Goal: Transaction & Acquisition: Subscribe to service/newsletter

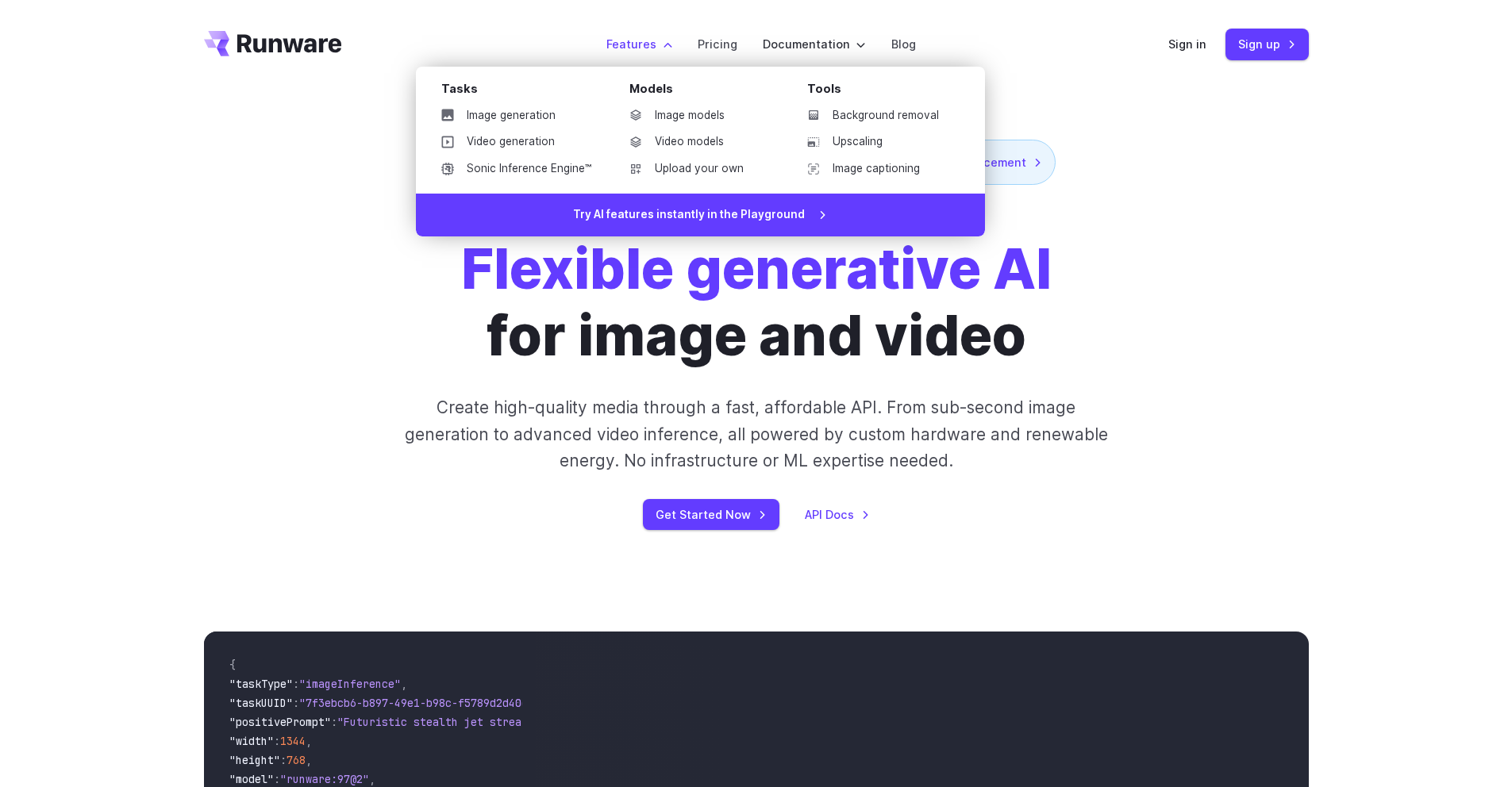
click at [639, 37] on label "Features" at bounding box center [639, 44] width 66 height 18
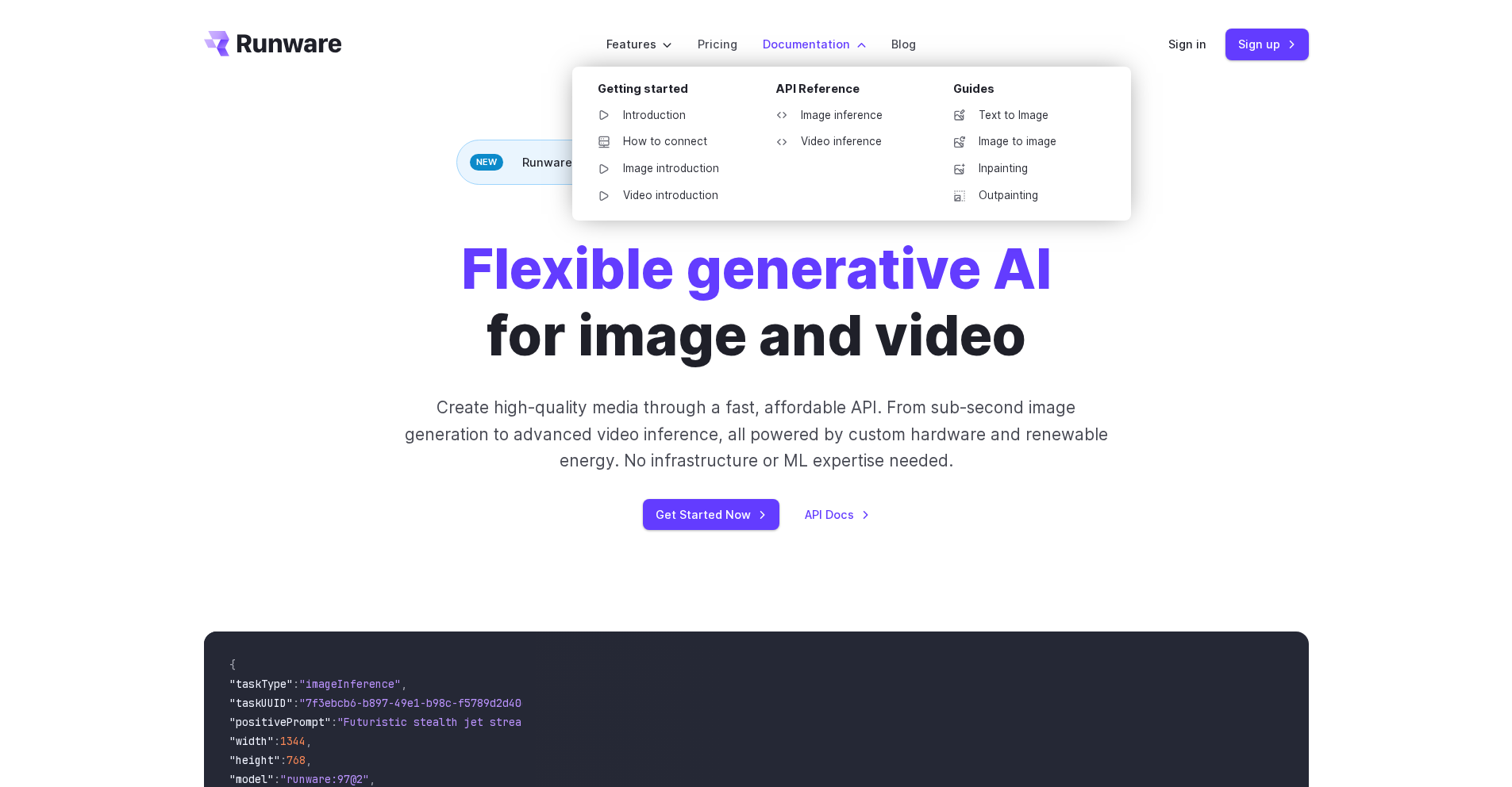
click at [833, 48] on label "Documentation" at bounding box center [814, 44] width 103 height 18
click at [1019, 169] on link "Inpainting" at bounding box center [1023, 169] width 165 height 24
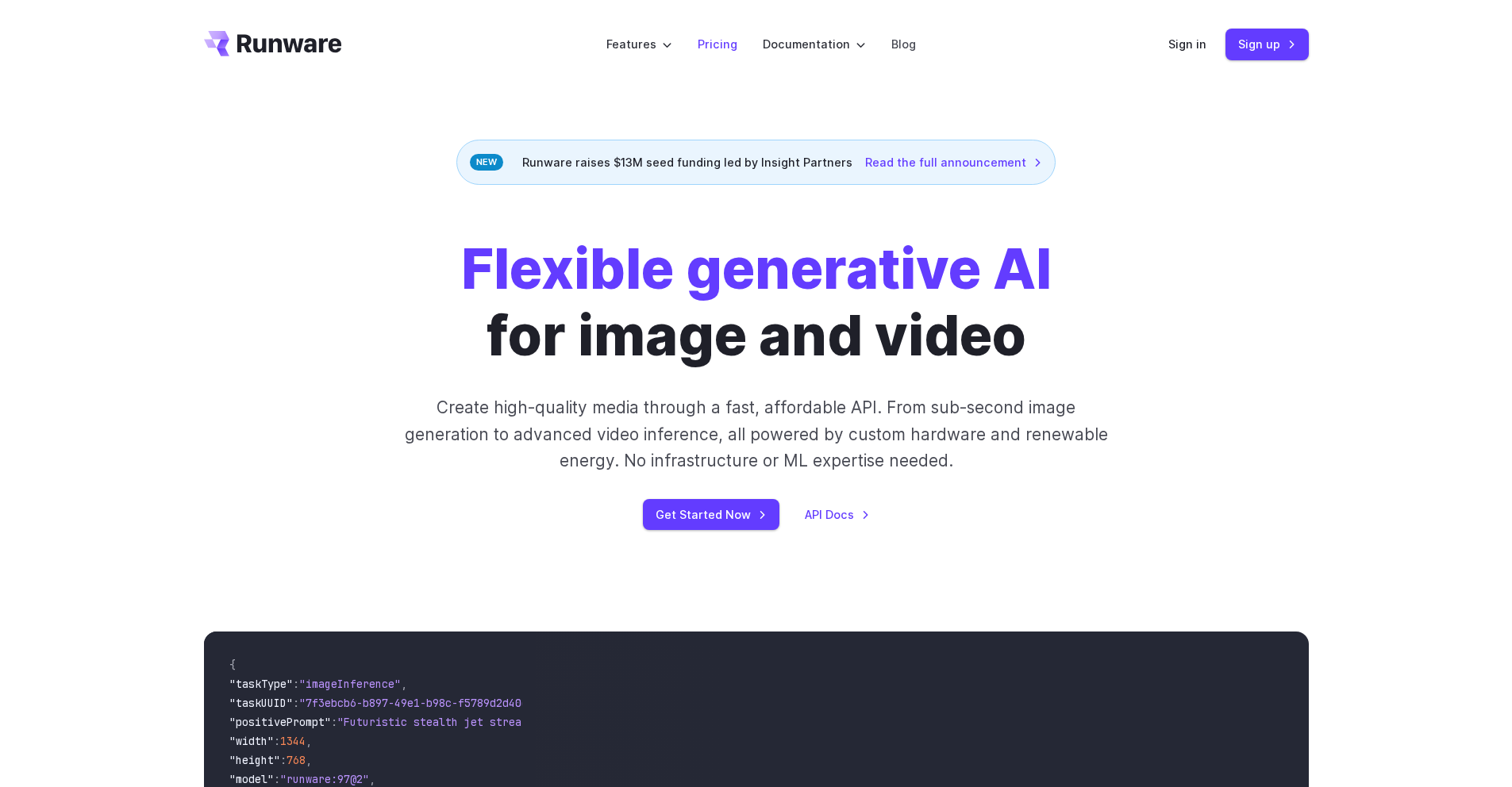
click at [730, 34] on li "Pricing" at bounding box center [718, 44] width 65 height 44
click at [725, 47] on link "Pricing" at bounding box center [718, 44] width 40 height 18
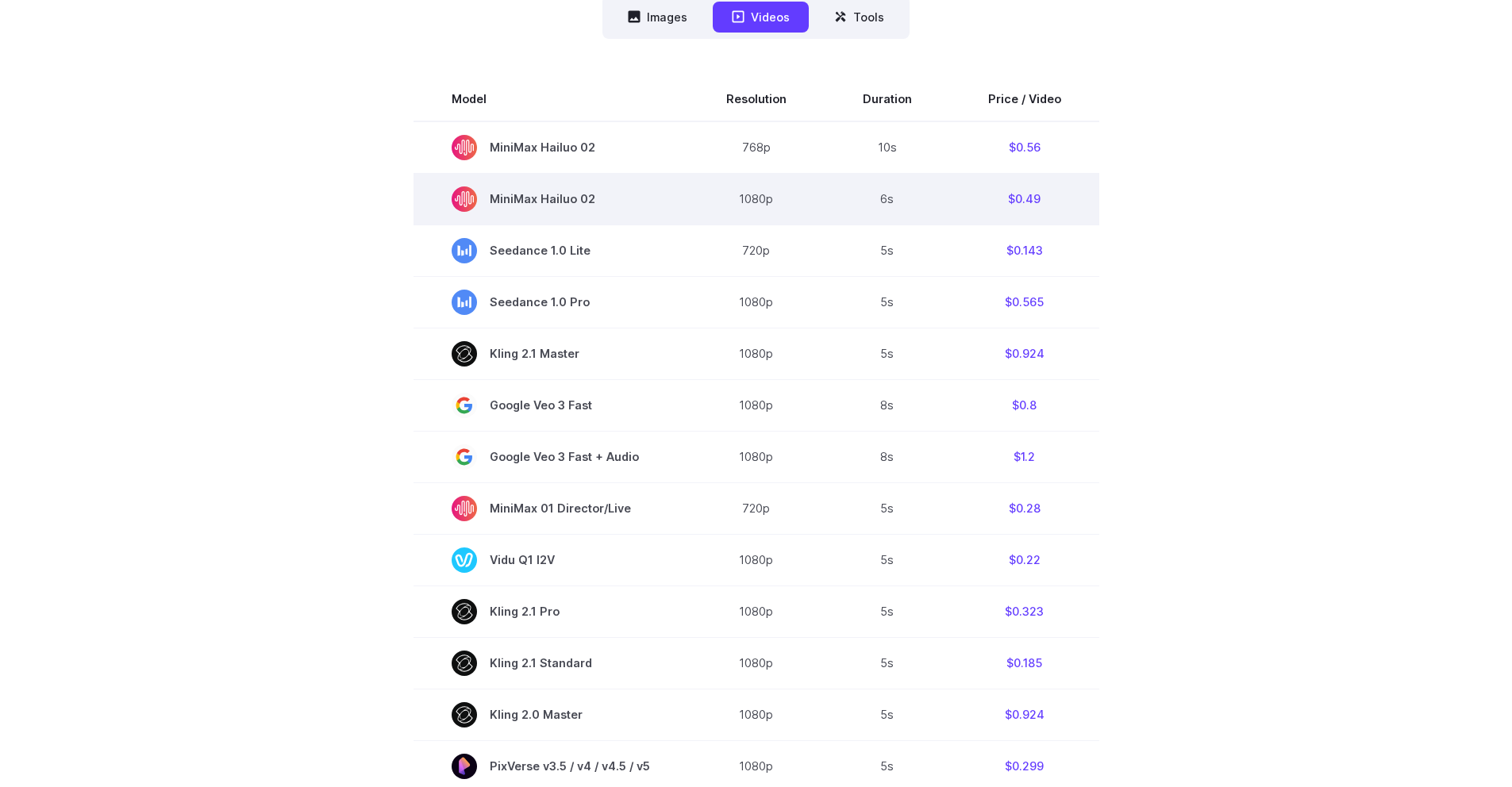
scroll to position [318, 0]
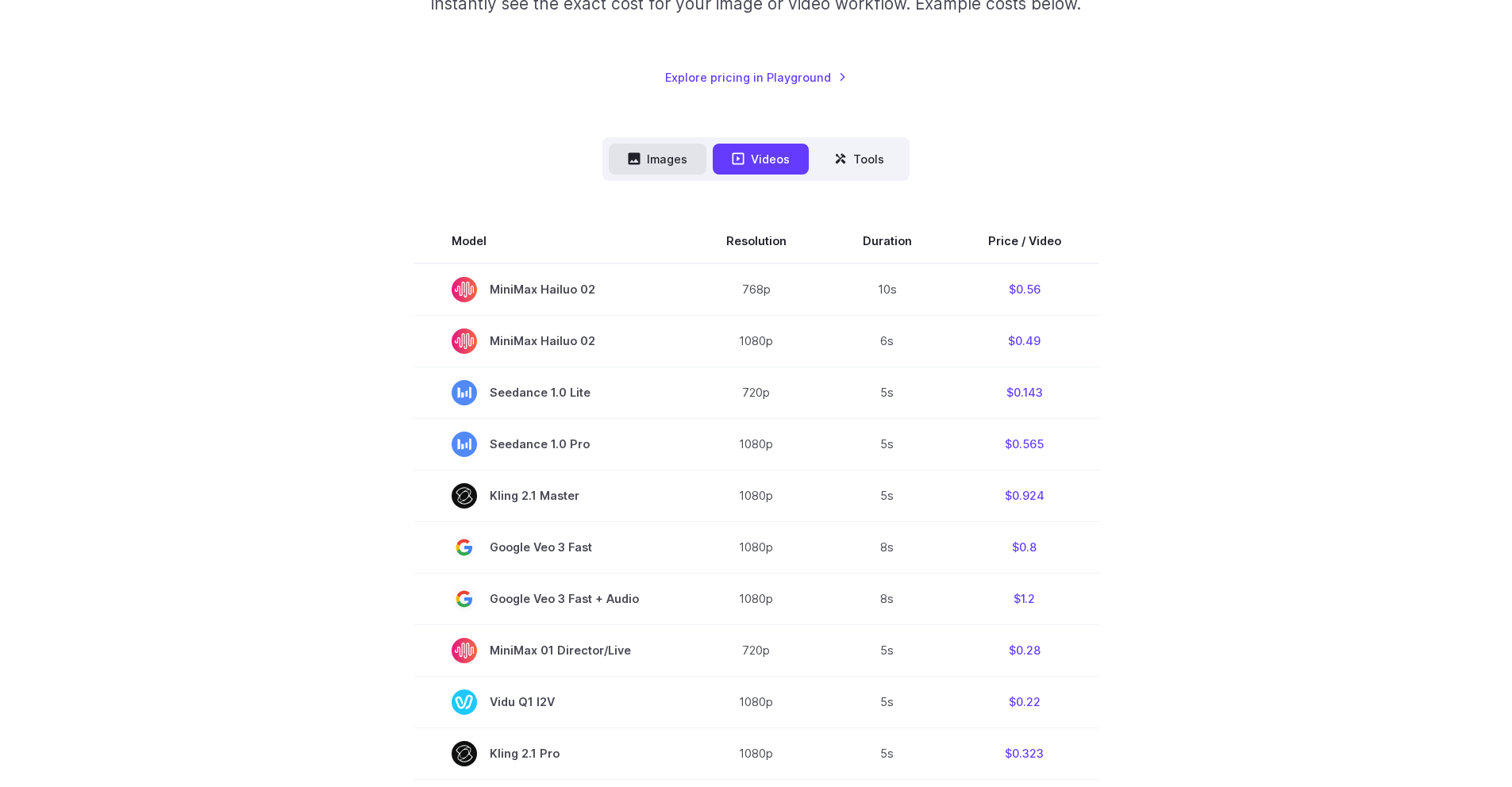
click at [645, 168] on button "Images" at bounding box center [657, 159] width 97 height 31
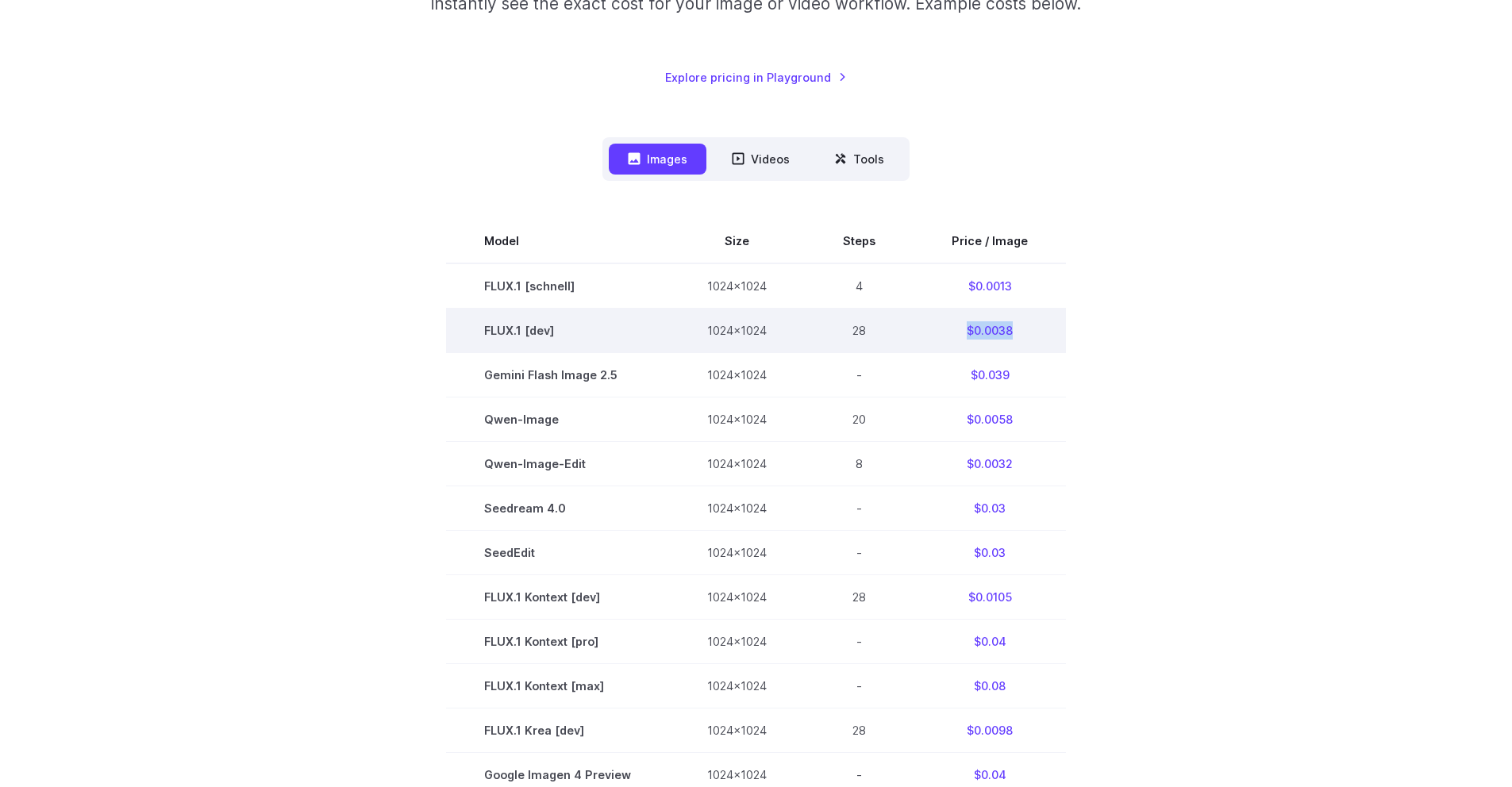
drag, startPoint x: 1020, startPoint y: 336, endPoint x: 953, endPoint y: 333, distance: 67.1
click at [953, 333] on td "$0.0038" at bounding box center [990, 330] width 152 height 45
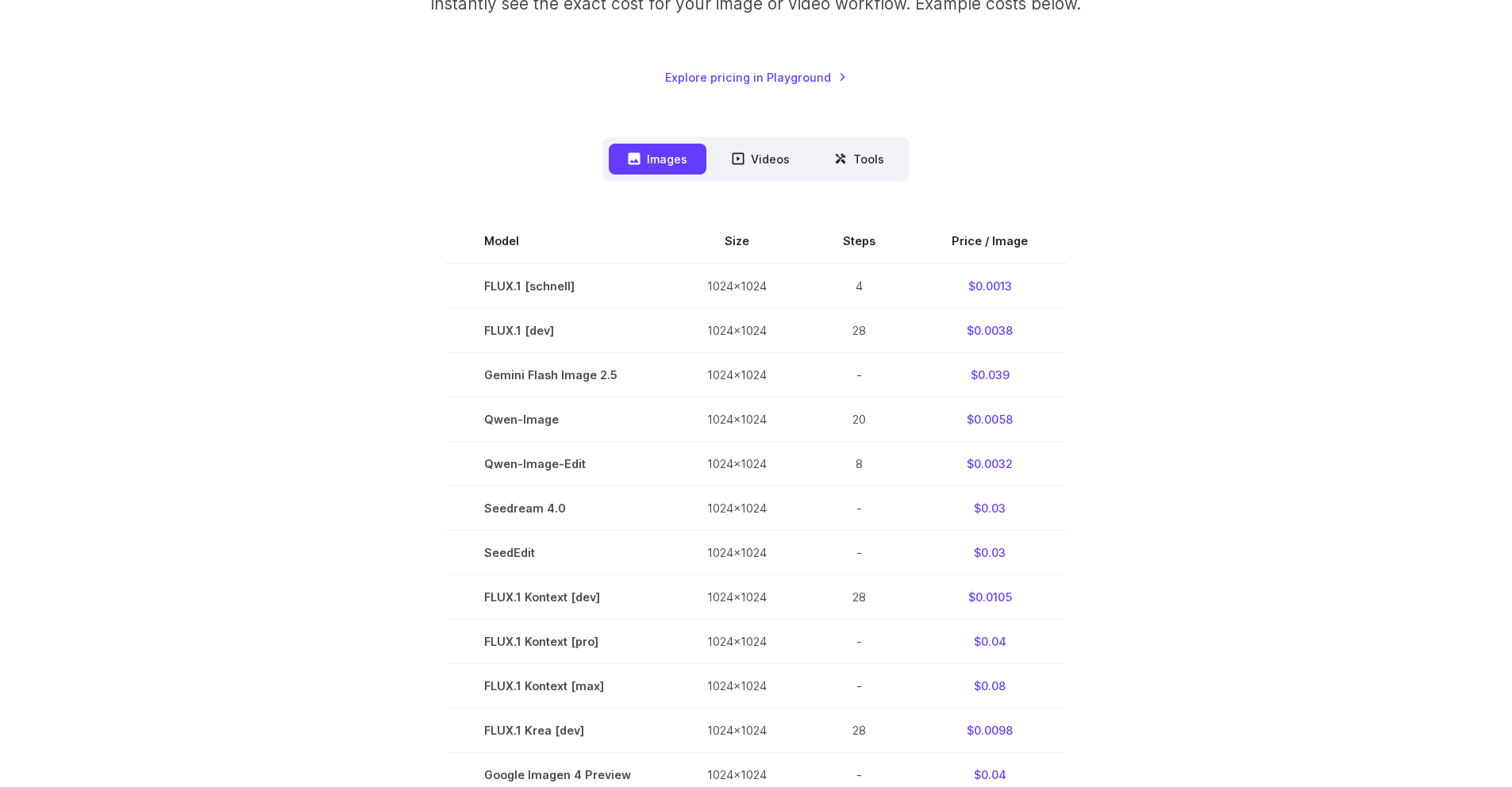
click at [1199, 353] on section "Model Size Steps Price / Image FLUX.1 [schnell] 1024x1024 4 $0.0013 FLUX.1 [dev…" at bounding box center [756, 686] width 1105 height 934
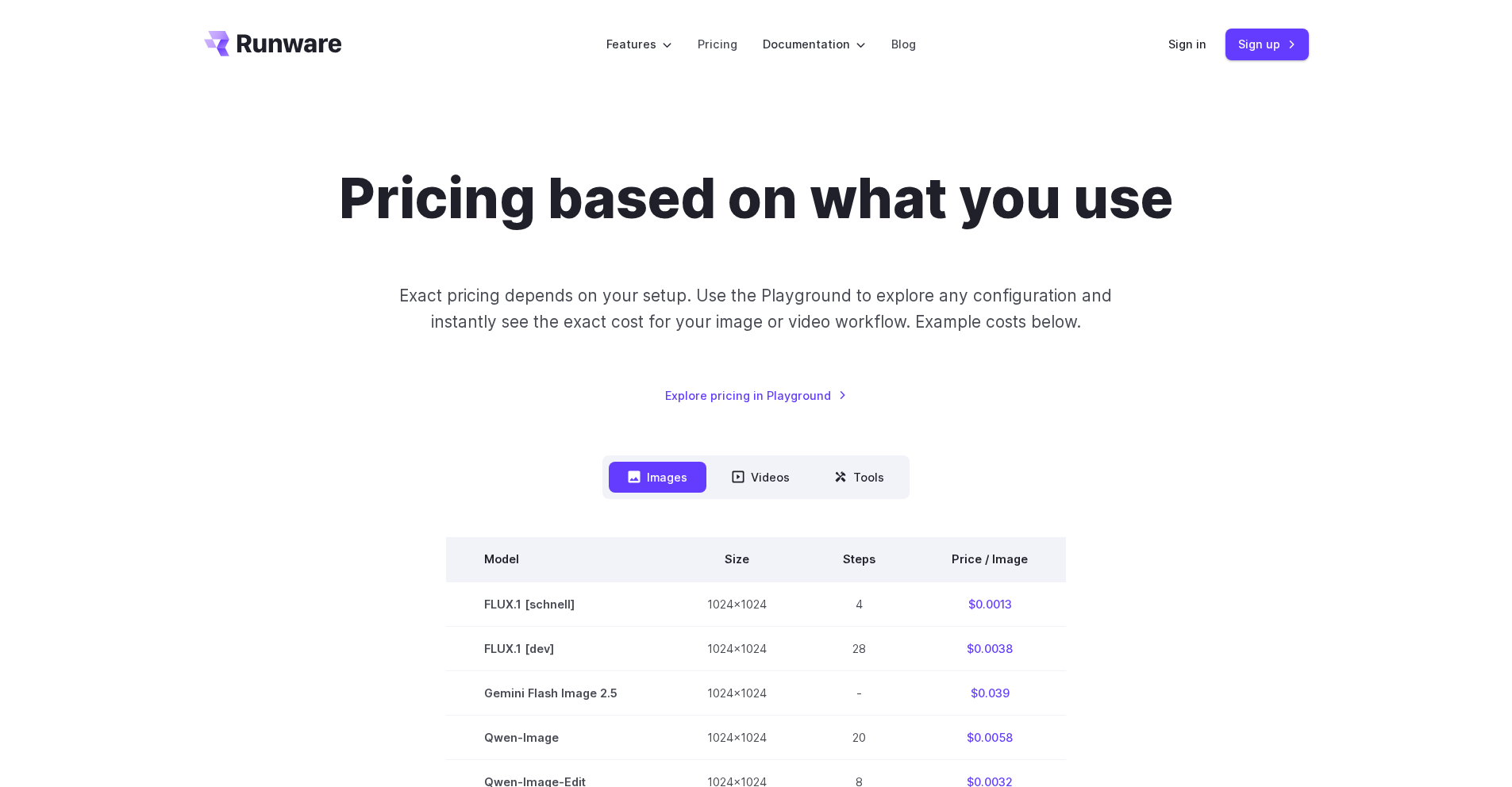
scroll to position [46, 0]
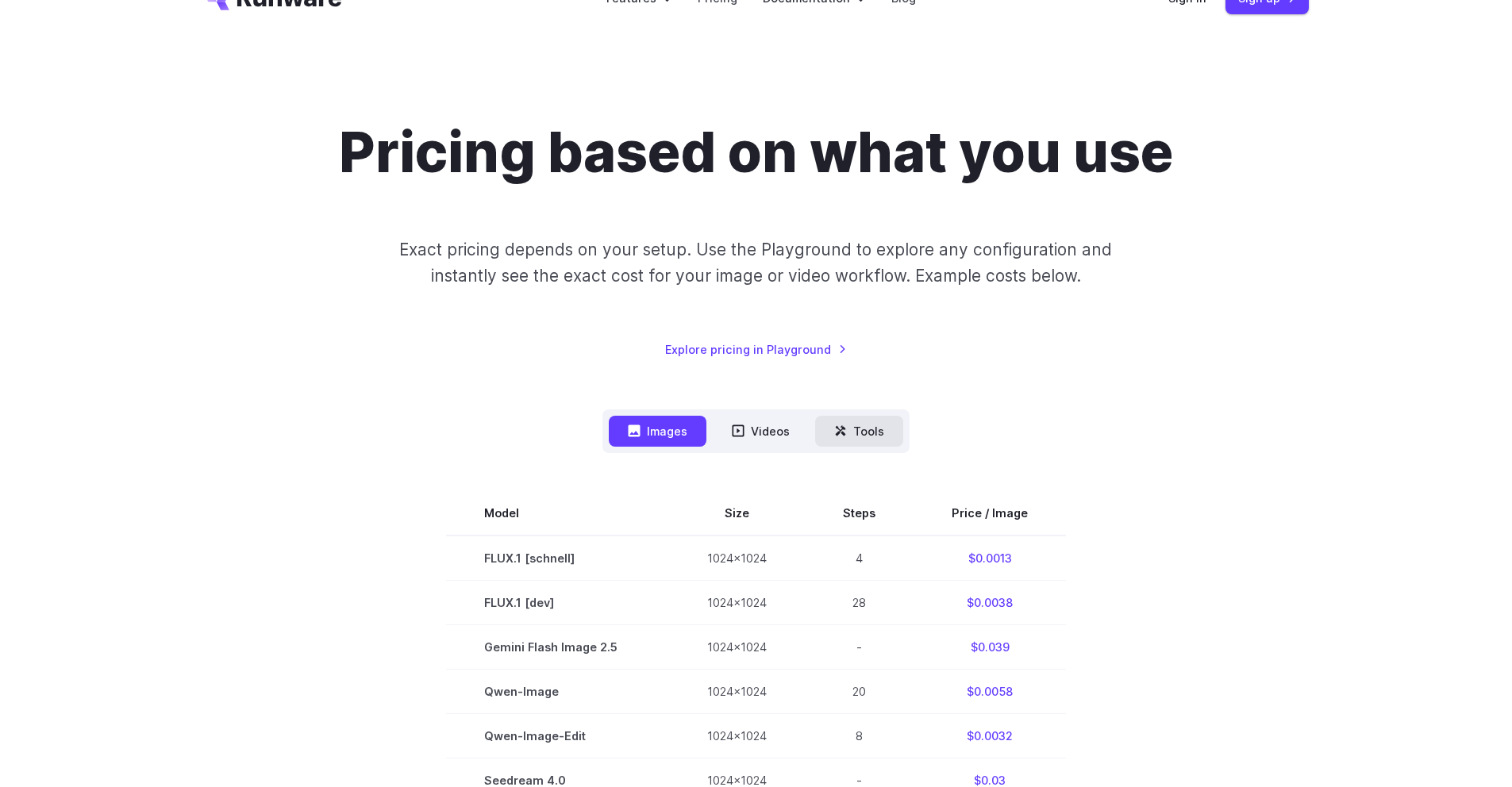
click at [853, 425] on button "Tools" at bounding box center [859, 431] width 88 height 31
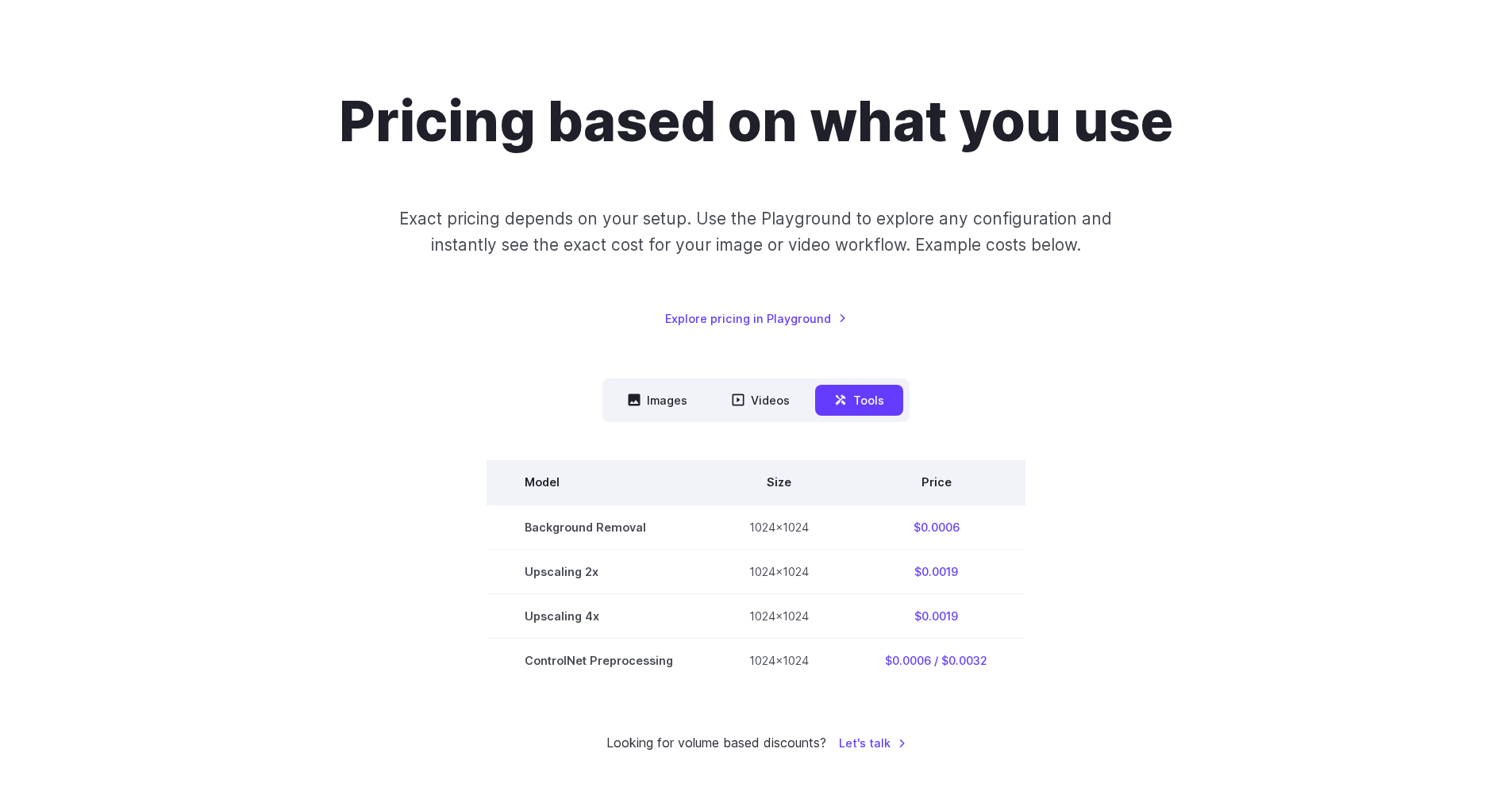
scroll to position [87, 0]
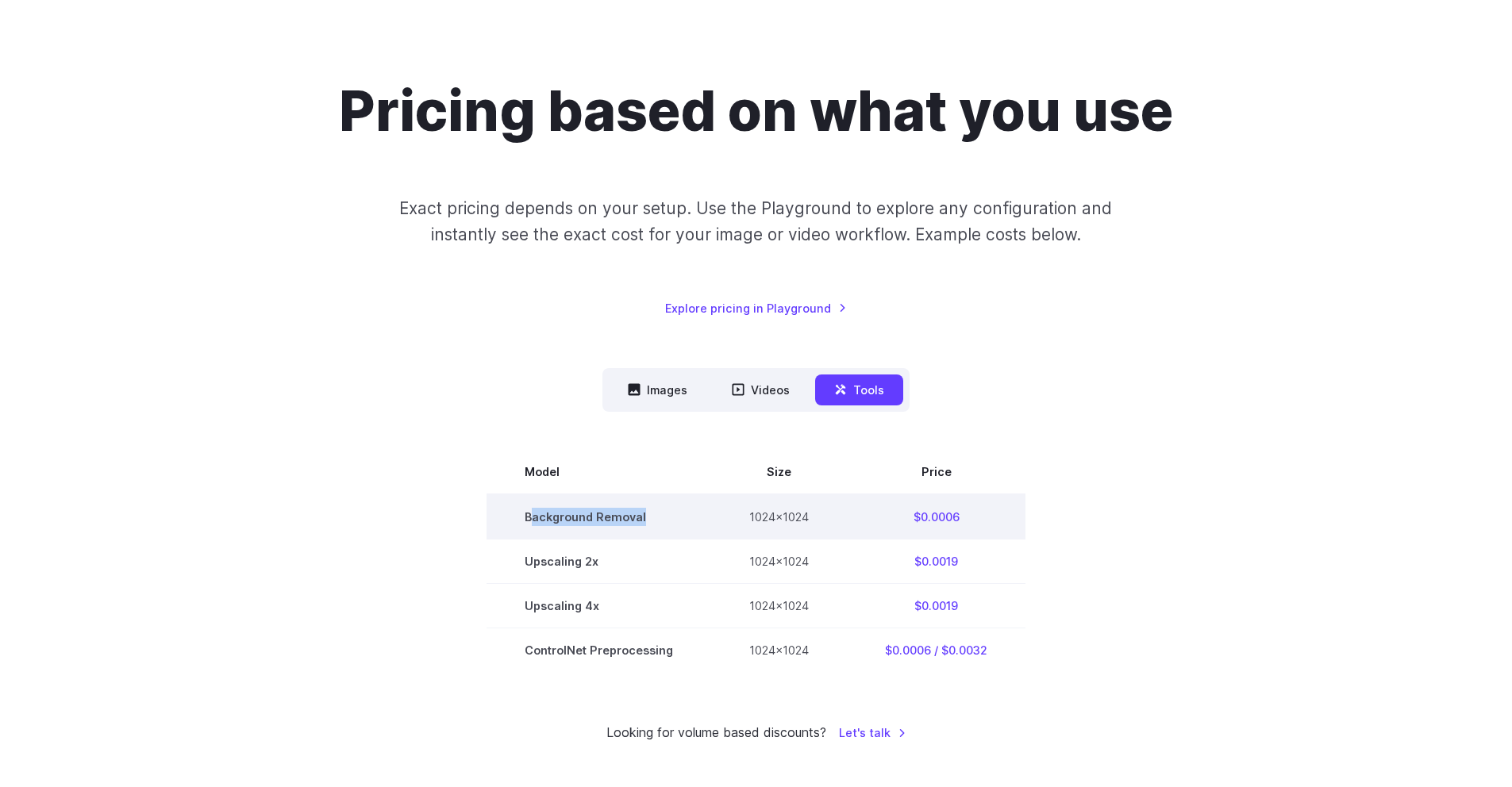
drag, startPoint x: 650, startPoint y: 511, endPoint x: 565, endPoint y: 517, distance: 85.2
click at [531, 510] on td "Background Removal" at bounding box center [598, 517] width 225 height 46
drag, startPoint x: 905, startPoint y: 514, endPoint x: 866, endPoint y: 515, distance: 39.0
click at [865, 514] on td "$0.0006" at bounding box center [936, 517] width 179 height 46
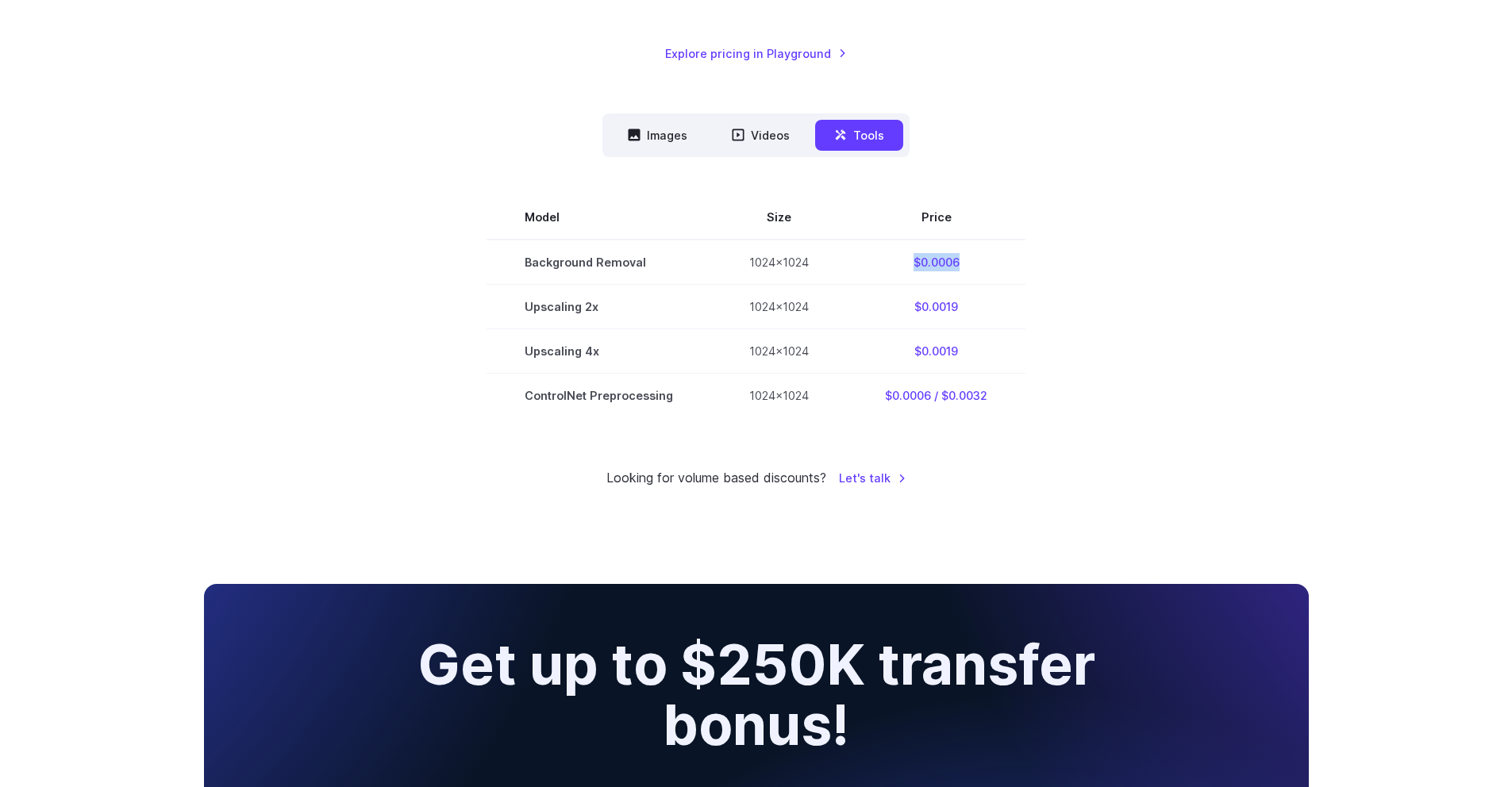
scroll to position [506, 0]
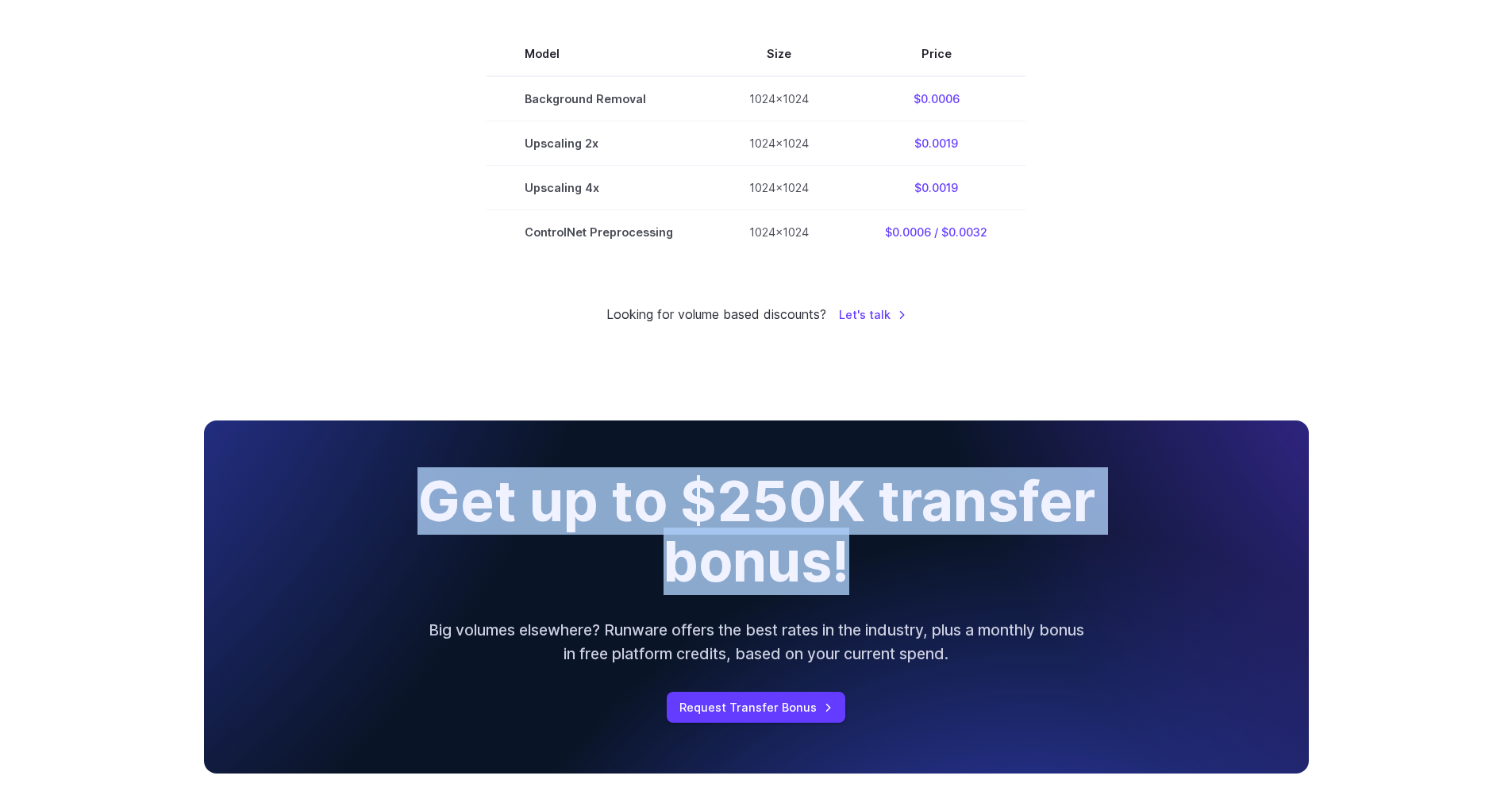
drag, startPoint x: 484, startPoint y: 512, endPoint x: 860, endPoint y: 556, distance: 378.6
click at [855, 555] on h2 "Get up to $250K transfer bonus!" at bounding box center [756, 532] width 802 height 121
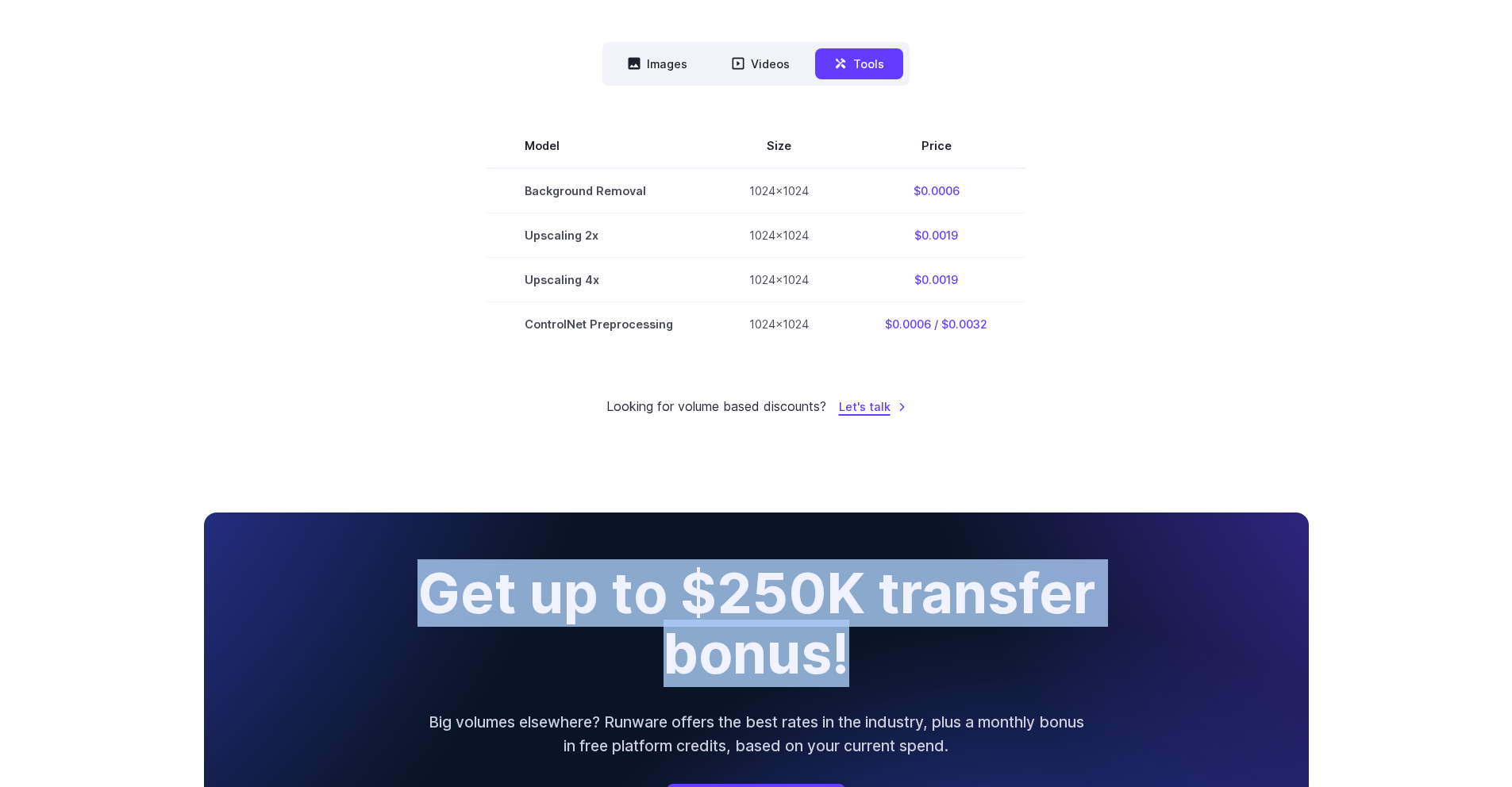
scroll to position [250, 0]
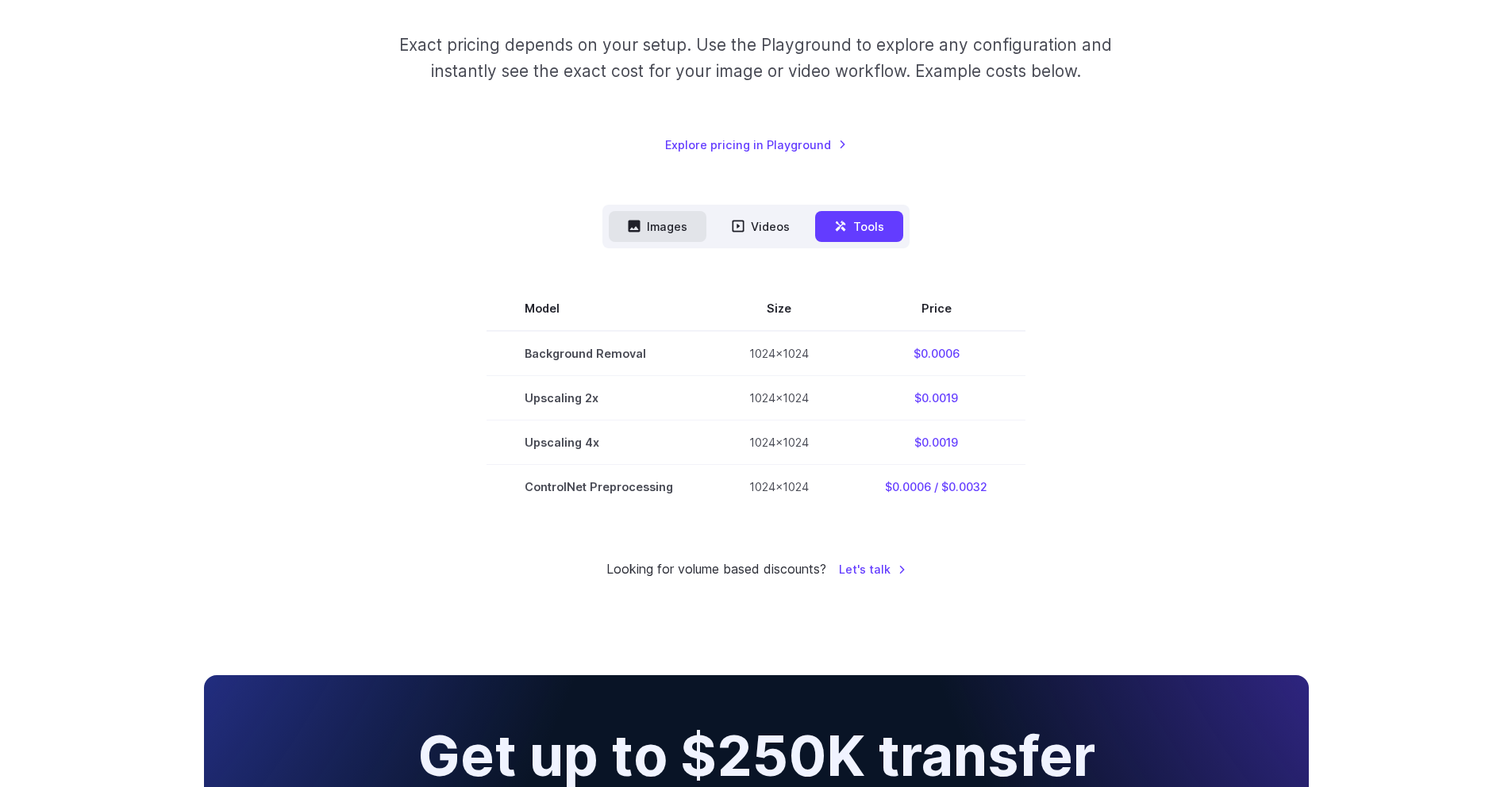
drag, startPoint x: 667, startPoint y: 194, endPoint x: 651, endPoint y: 217, distance: 28.0
click at [666, 194] on div "Pricing based on what you use Exact pricing depends on your setup. Use the Play…" at bounding box center [756, 247] width 1105 height 666
click at [648, 221] on button "Images" at bounding box center [657, 226] width 97 height 31
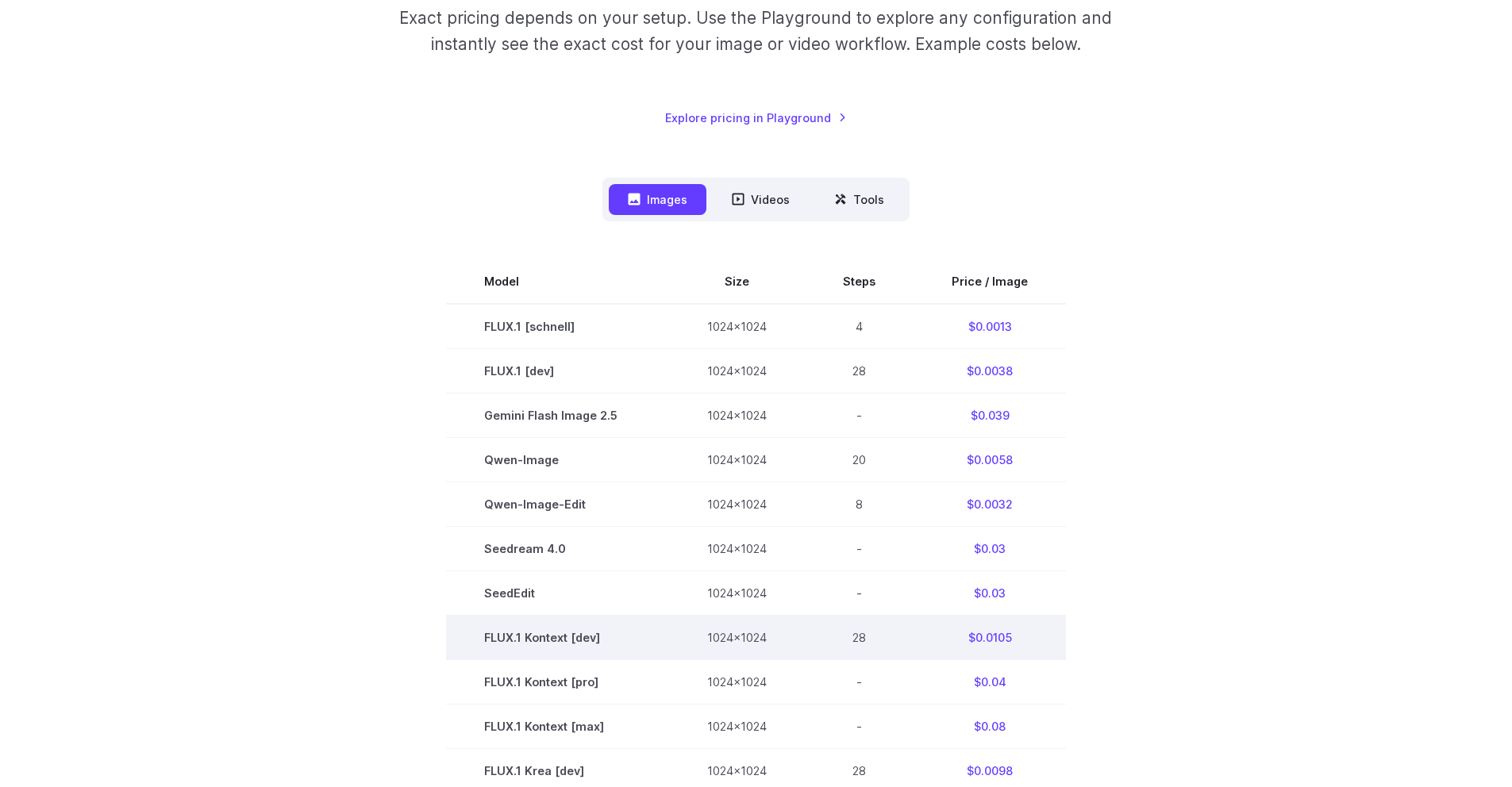
scroll to position [197, 0]
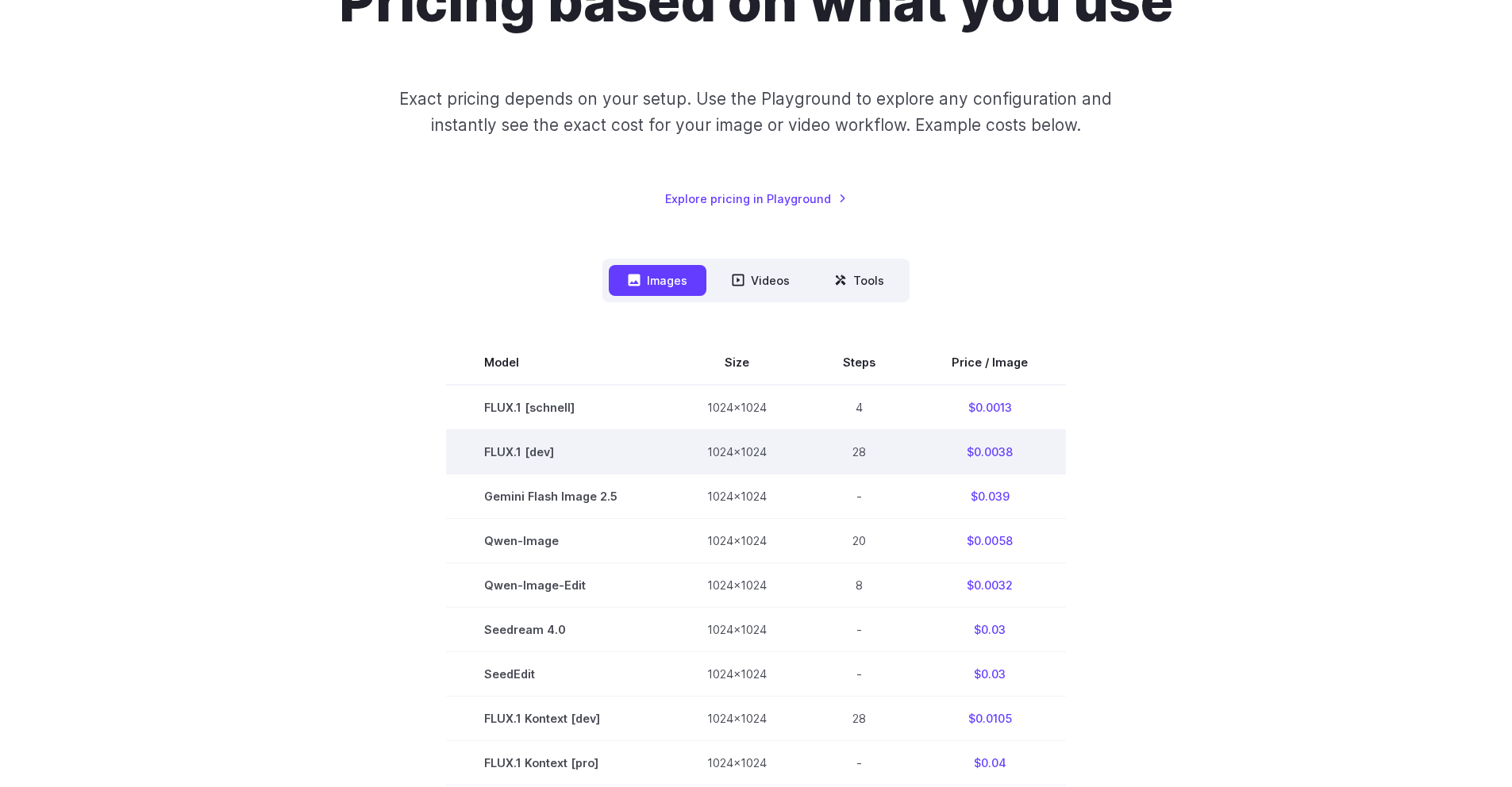
click at [557, 456] on td "FLUX.1 [dev]" at bounding box center [557, 452] width 223 height 45
drag, startPoint x: 619, startPoint y: 456, endPoint x: 465, endPoint y: 454, distance: 154.0
click at [457, 453] on td "FLUX.1 [dev]" at bounding box center [557, 452] width 223 height 45
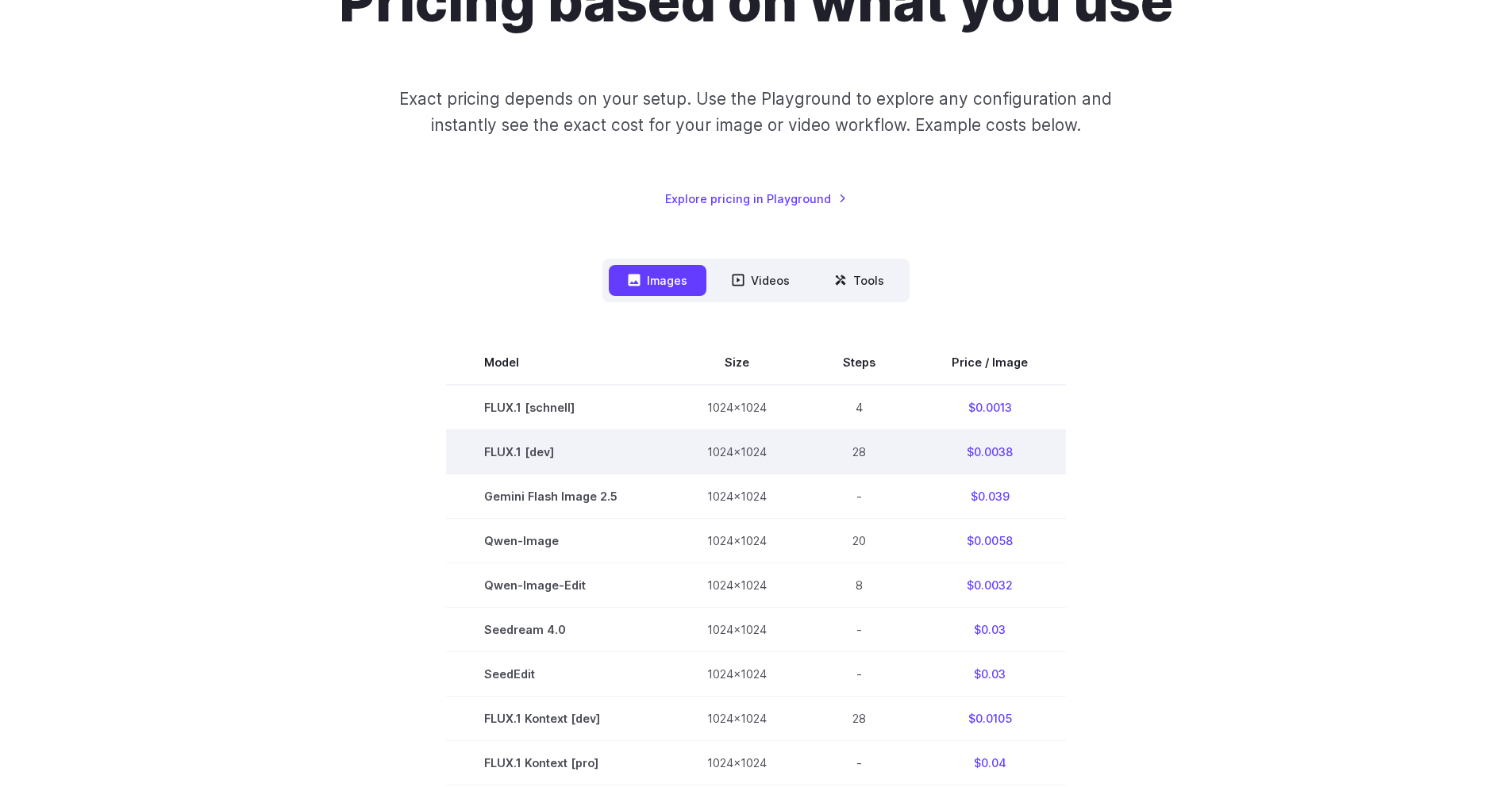
click at [582, 458] on td "FLUX.1 [dev]" at bounding box center [557, 452] width 223 height 45
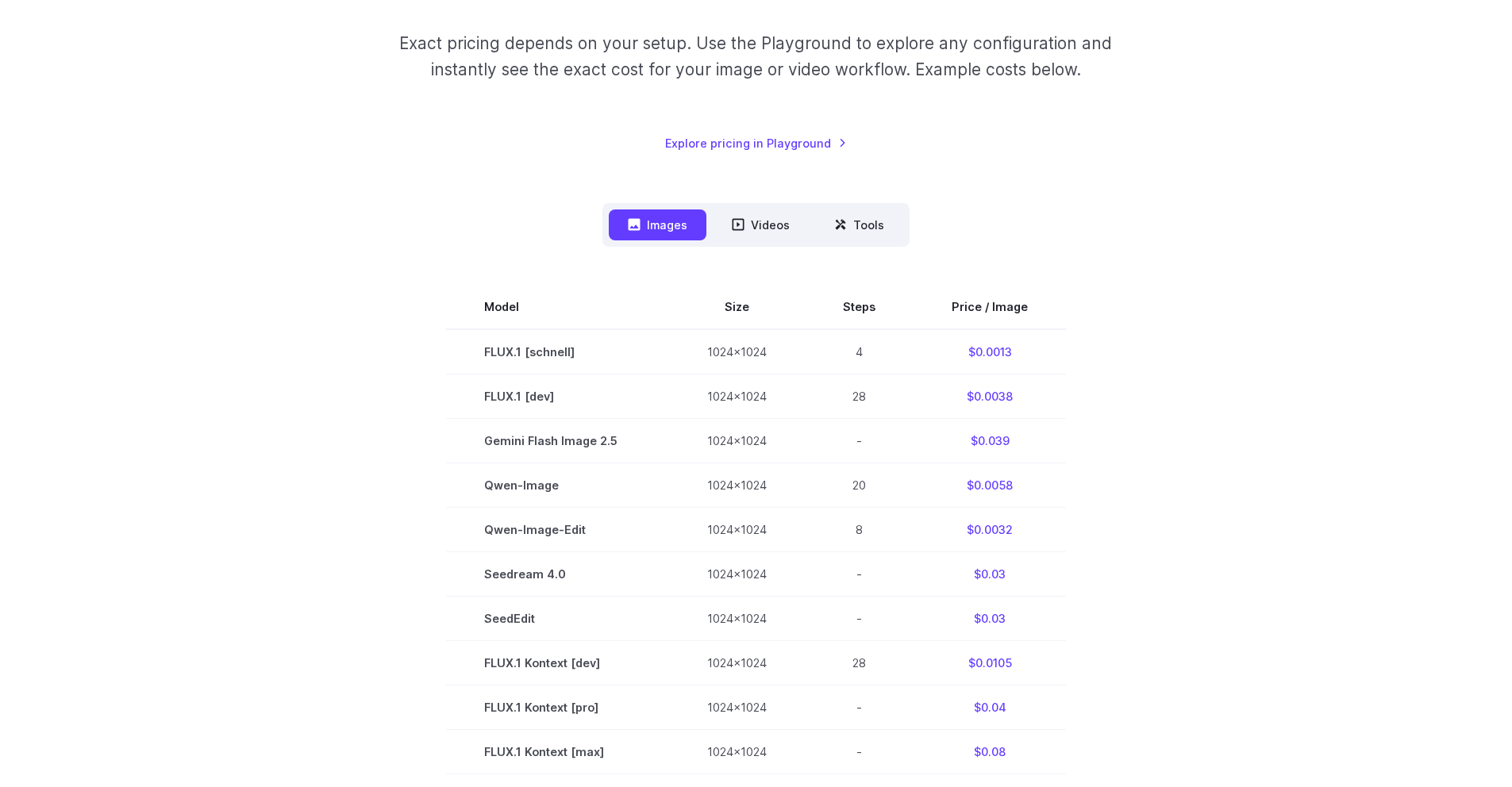
scroll to position [0, 0]
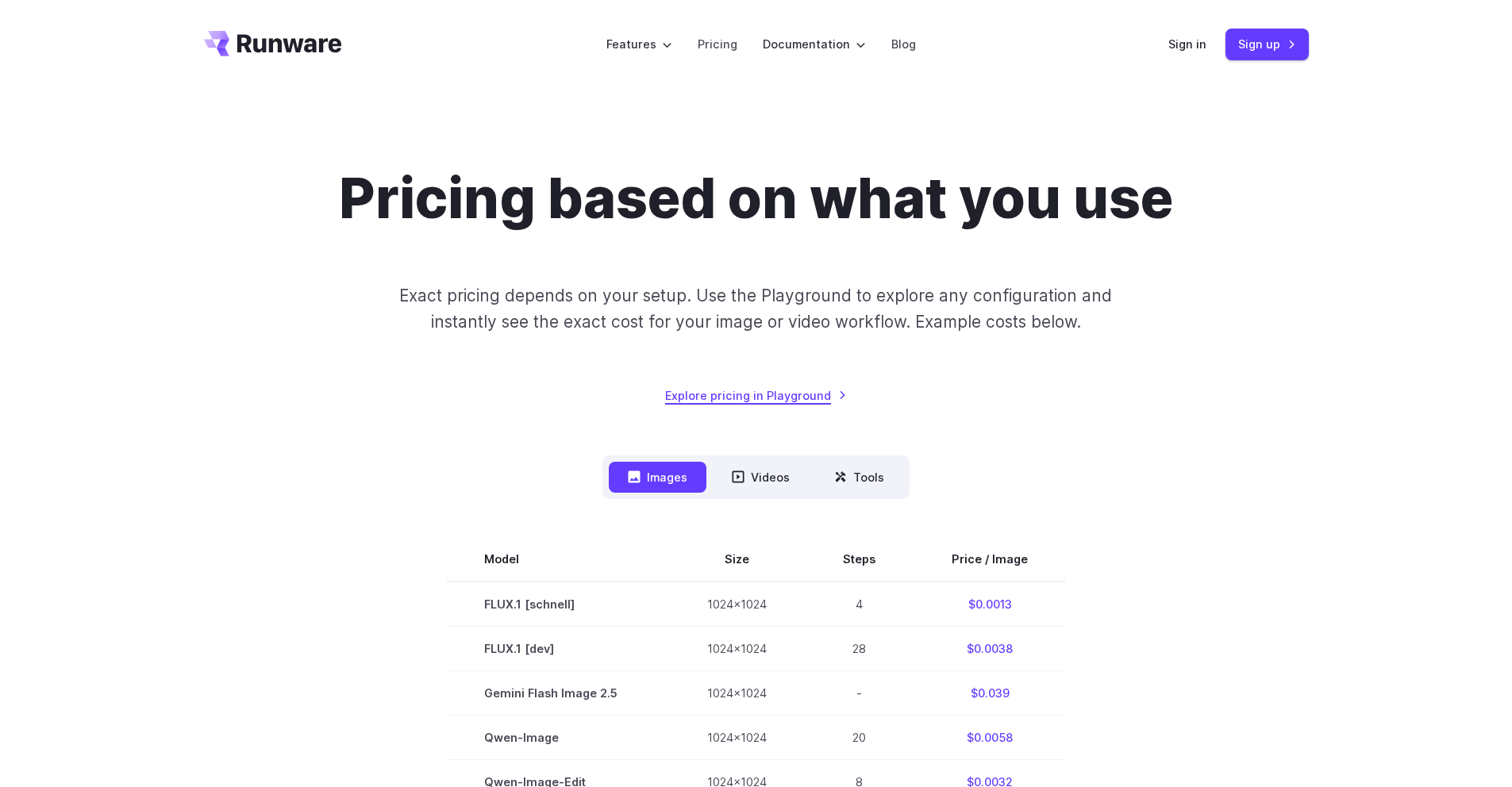
click at [725, 389] on link "Explore pricing in Playground" at bounding box center [756, 395] width 182 height 18
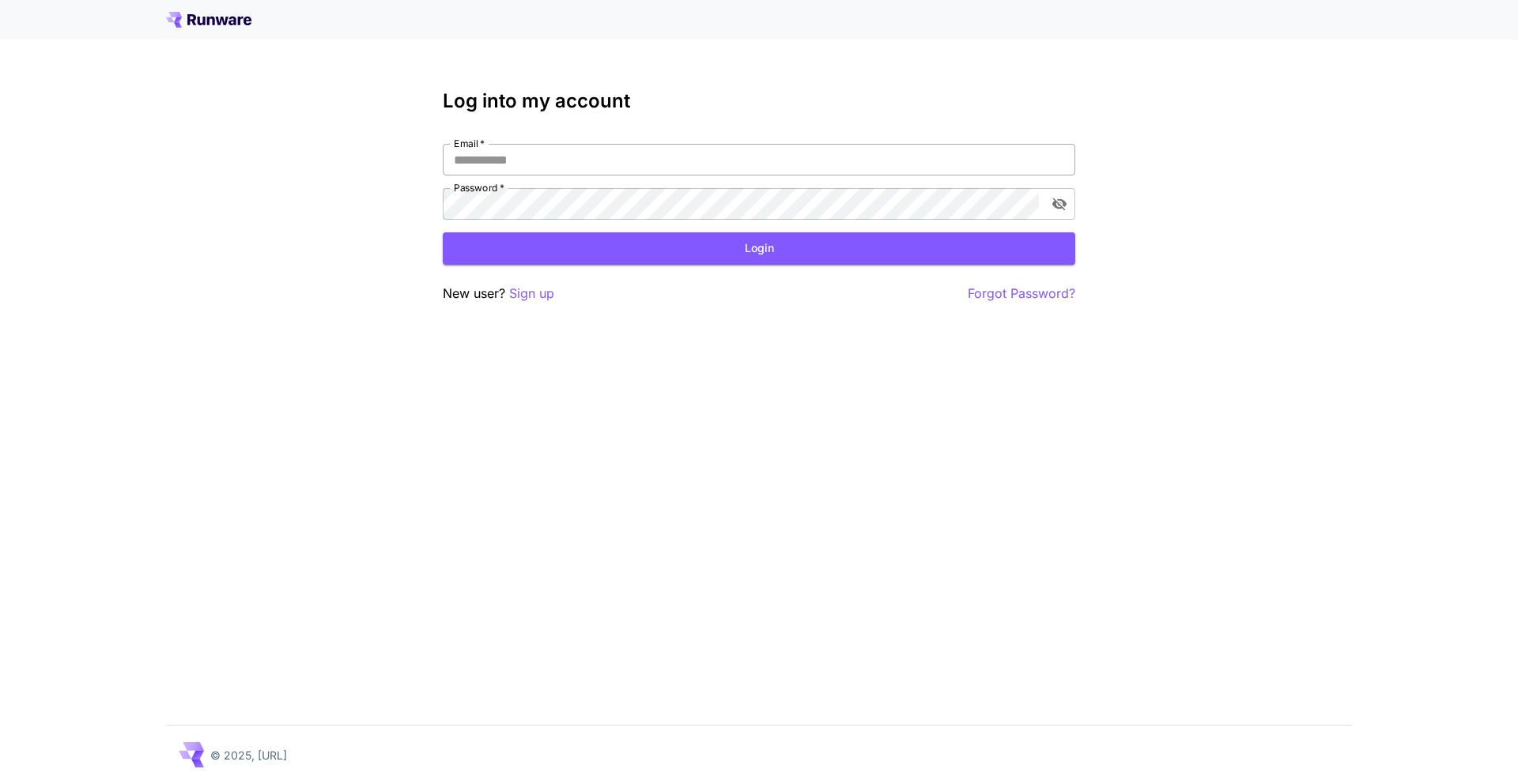
click at [520, 147] on input "Email   *" at bounding box center [759, 159] width 633 height 32
click at [532, 273] on div "Log into my account Email   * Email   * Password   * Password   * Login New use…" at bounding box center [759, 196] width 633 height 213
click at [533, 289] on p "Sign up" at bounding box center [531, 293] width 45 height 20
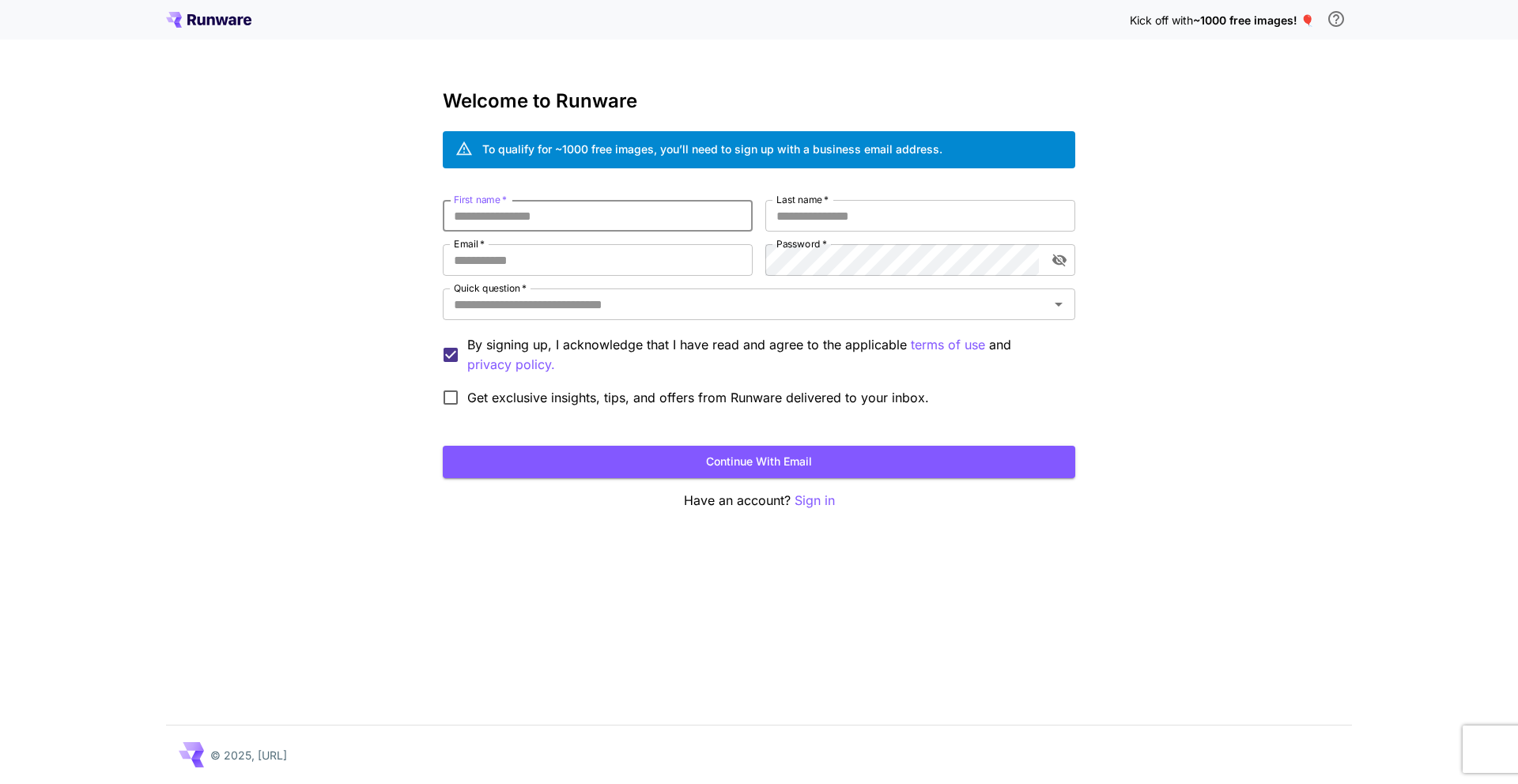
click at [565, 229] on input "First name   *" at bounding box center [597, 215] width 310 height 32
type input "*"
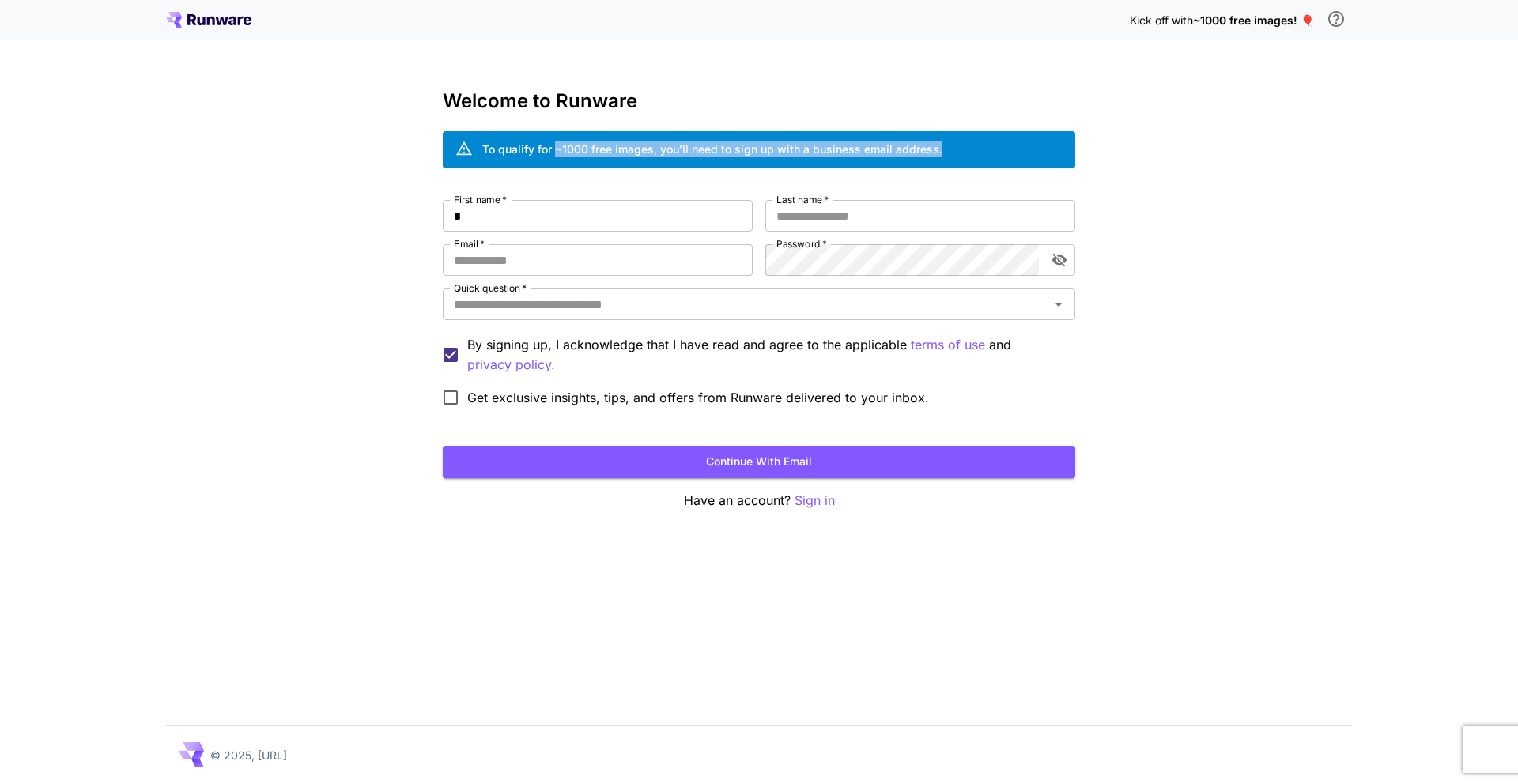
drag, startPoint x: 558, startPoint y: 143, endPoint x: 952, endPoint y: 148, distance: 394.0
click at [952, 148] on div "To qualify for ~1000 free images, you’ll need to sign up with a business email …" at bounding box center [759, 149] width 633 height 37
click at [953, 149] on div "To qualify for ~1000 free images, you’ll need to sign up with a business email …" at bounding box center [759, 149] width 633 height 37
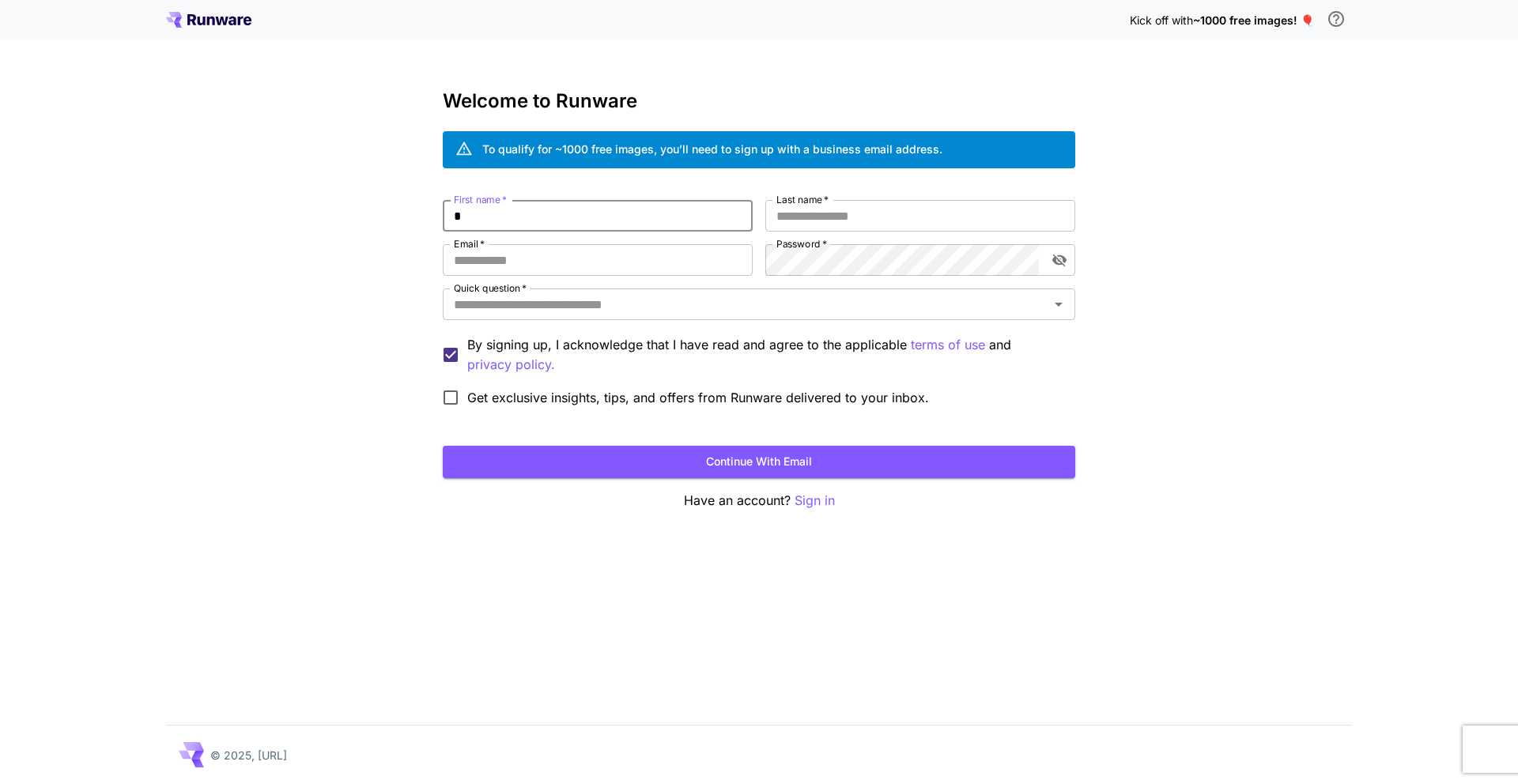
click at [521, 220] on input "*" at bounding box center [597, 215] width 310 height 32
